Goal: Task Accomplishment & Management: Use online tool/utility

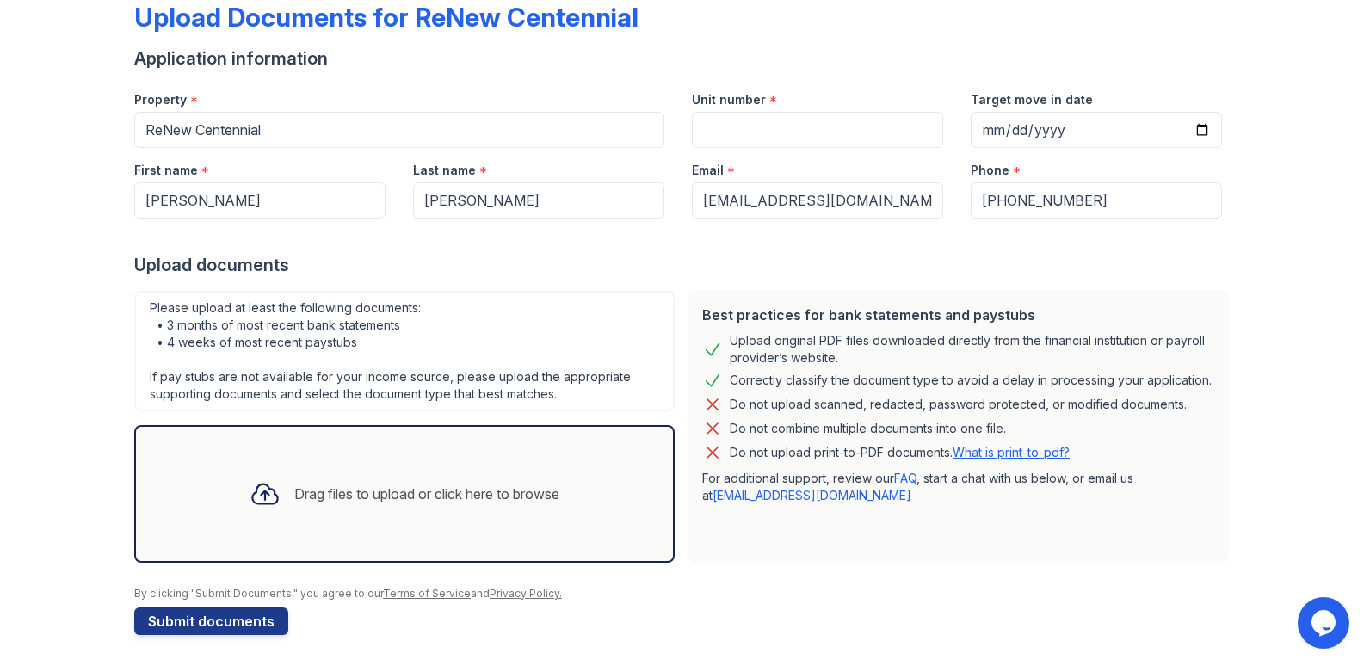
scroll to position [102, 0]
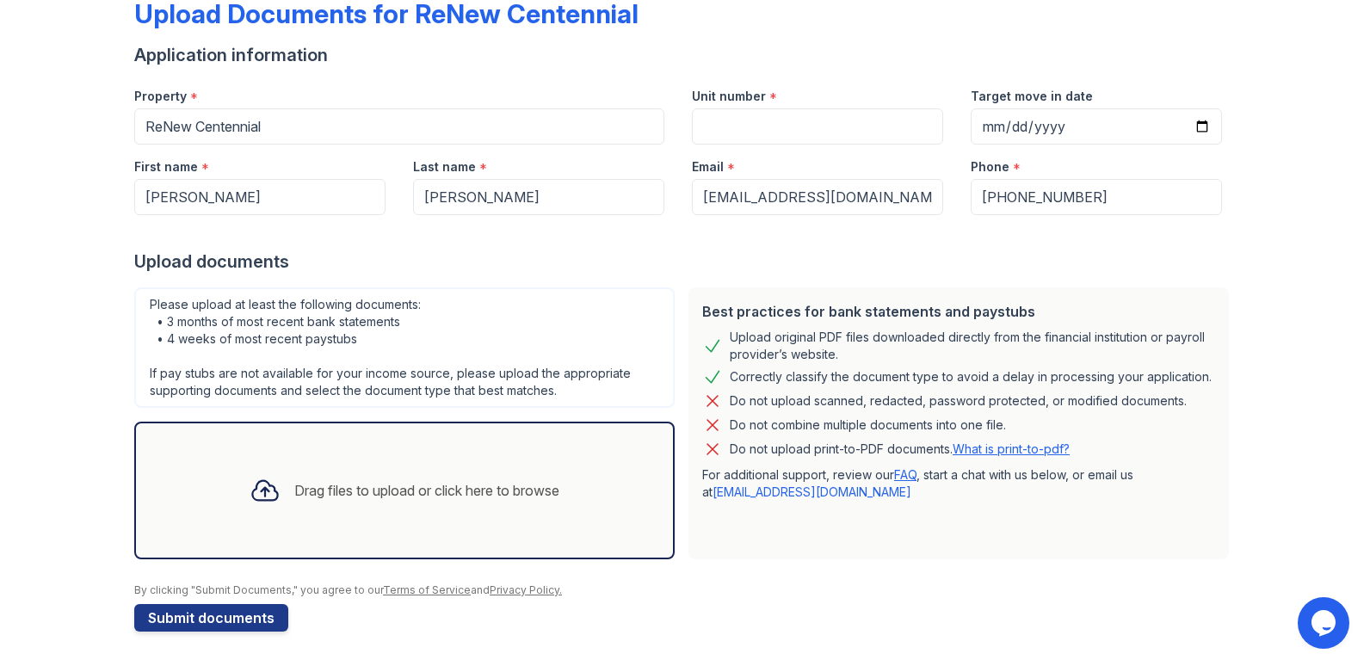
click at [310, 489] on div "Drag files to upload or click here to browse" at bounding box center [426, 490] width 265 height 21
click at [565, 491] on div "Drag files to upload or click here to browse" at bounding box center [404, 490] width 337 height 59
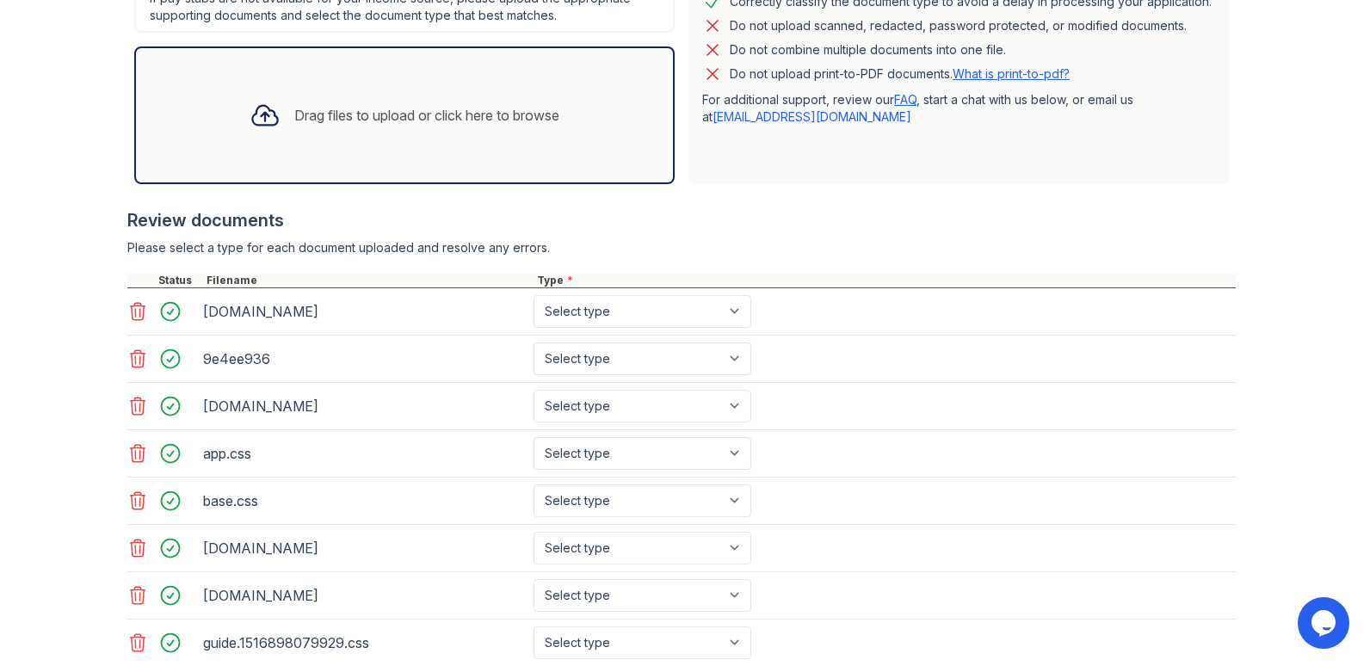
scroll to position [427, 0]
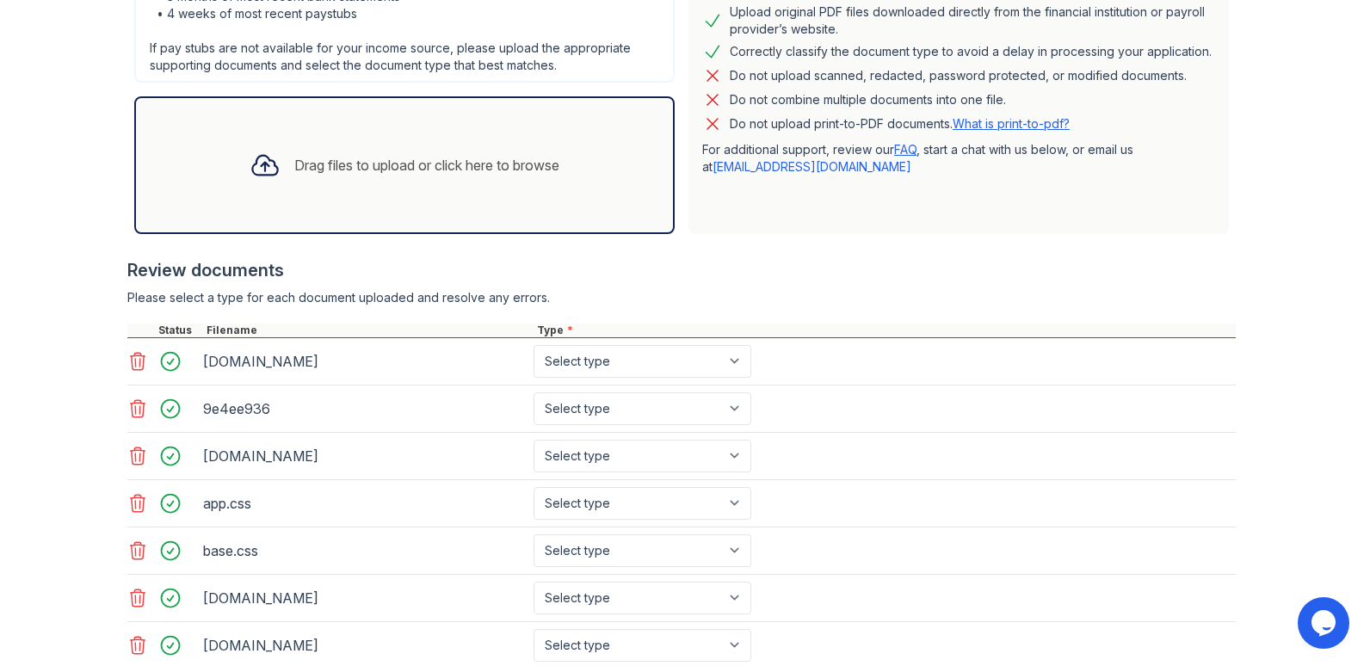
click at [397, 361] on div "[DOMAIN_NAME]" at bounding box center [365, 362] width 324 height 28
click at [731, 358] on select "Select type Paystub Bank Statement Offer Letter Tax Documents Benefit Award Let…" at bounding box center [643, 361] width 218 height 33
click at [730, 362] on select "Select type Paystub Bank Statement Offer Letter Tax Documents Benefit Award Let…" at bounding box center [643, 361] width 218 height 33
click at [127, 364] on icon at bounding box center [137, 361] width 21 height 21
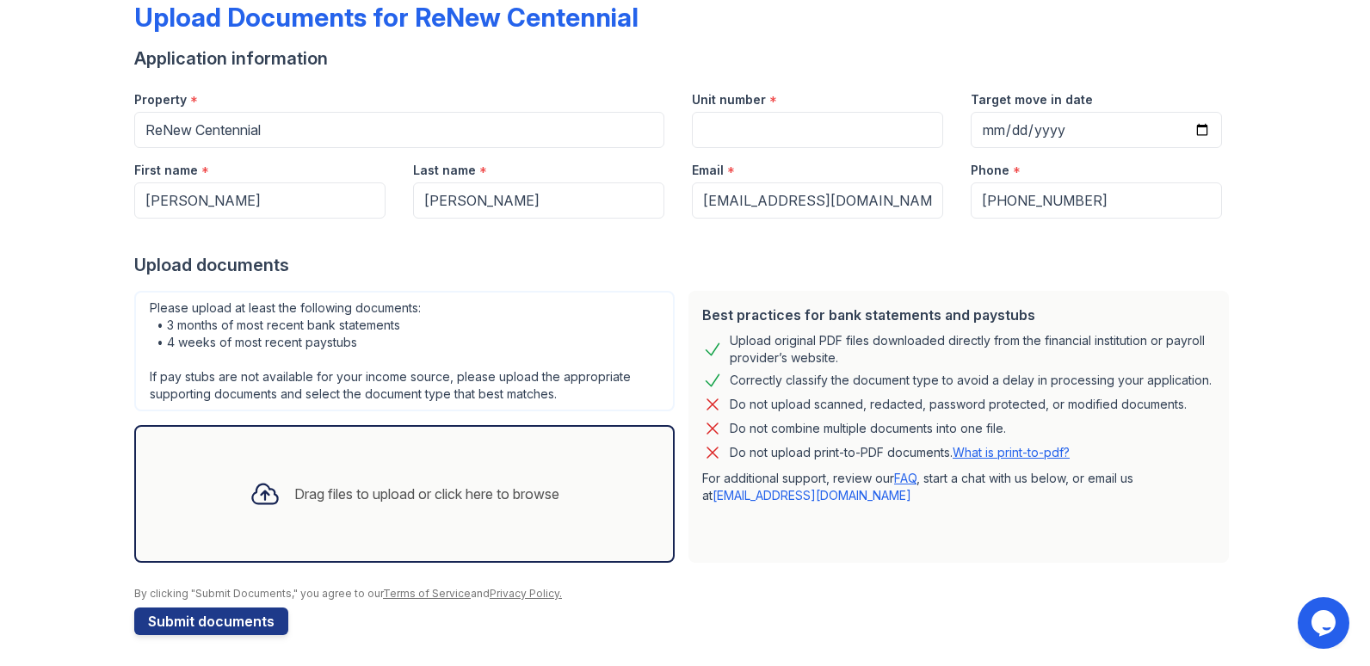
scroll to position [102, 0]
